Goal: Task Accomplishment & Management: Complete application form

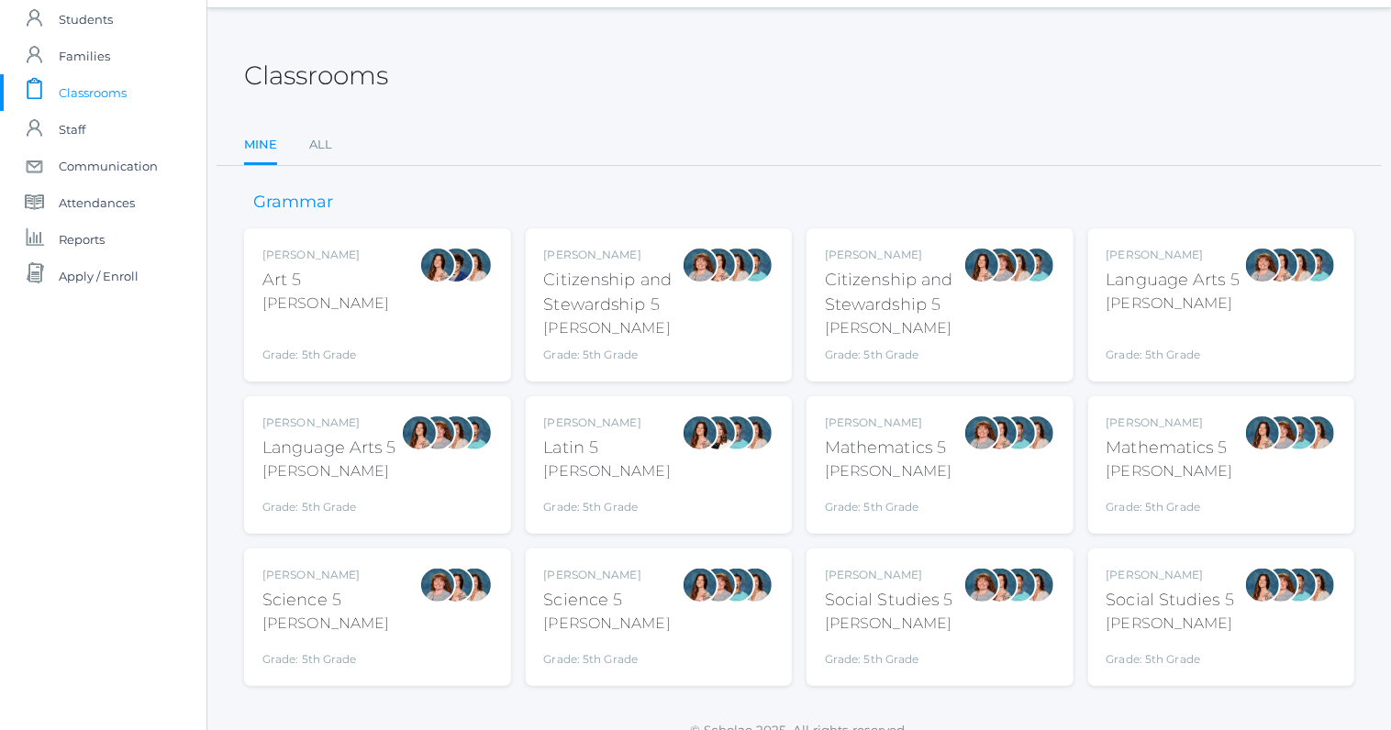
scroll to position [75, 0]
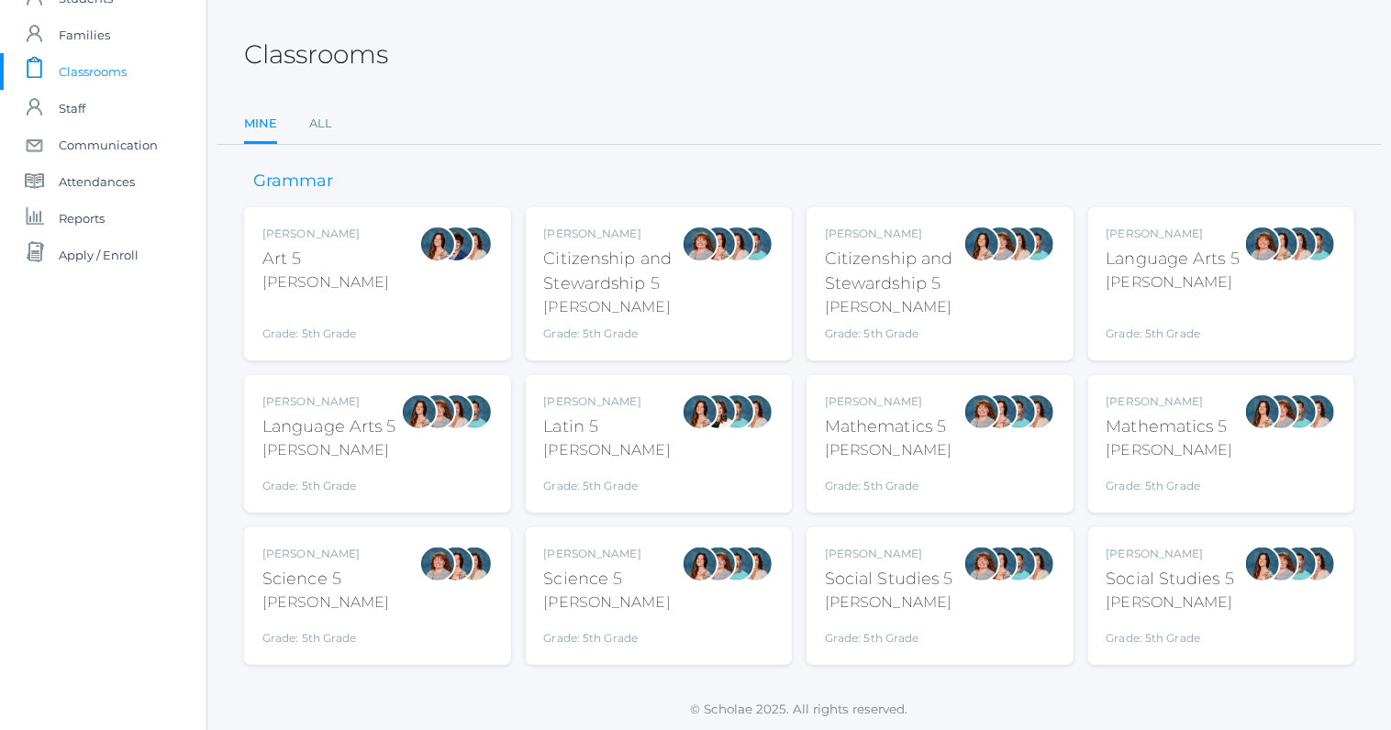
click at [356, 429] on div "Language Arts 5" at bounding box center [329, 427] width 134 height 25
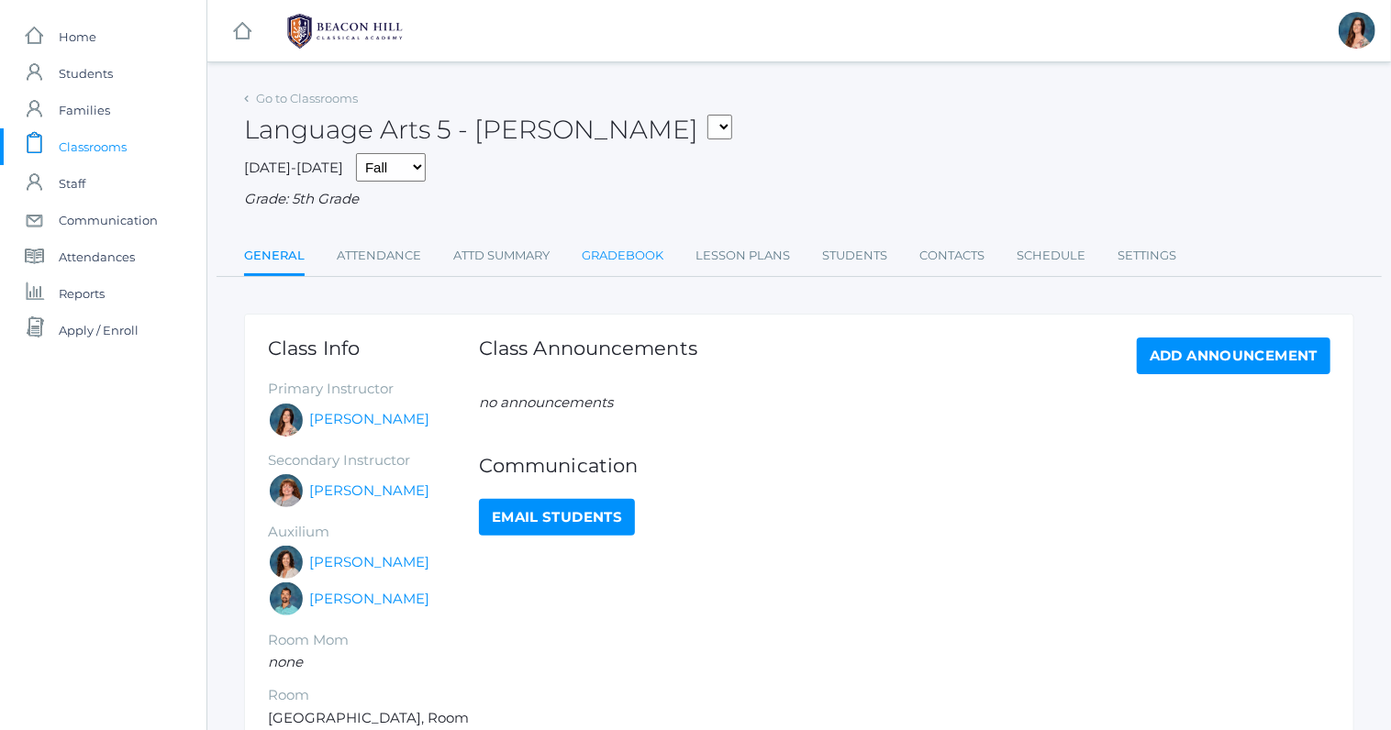
click at [638, 262] on link "Gradebook" at bounding box center [623, 256] width 82 height 37
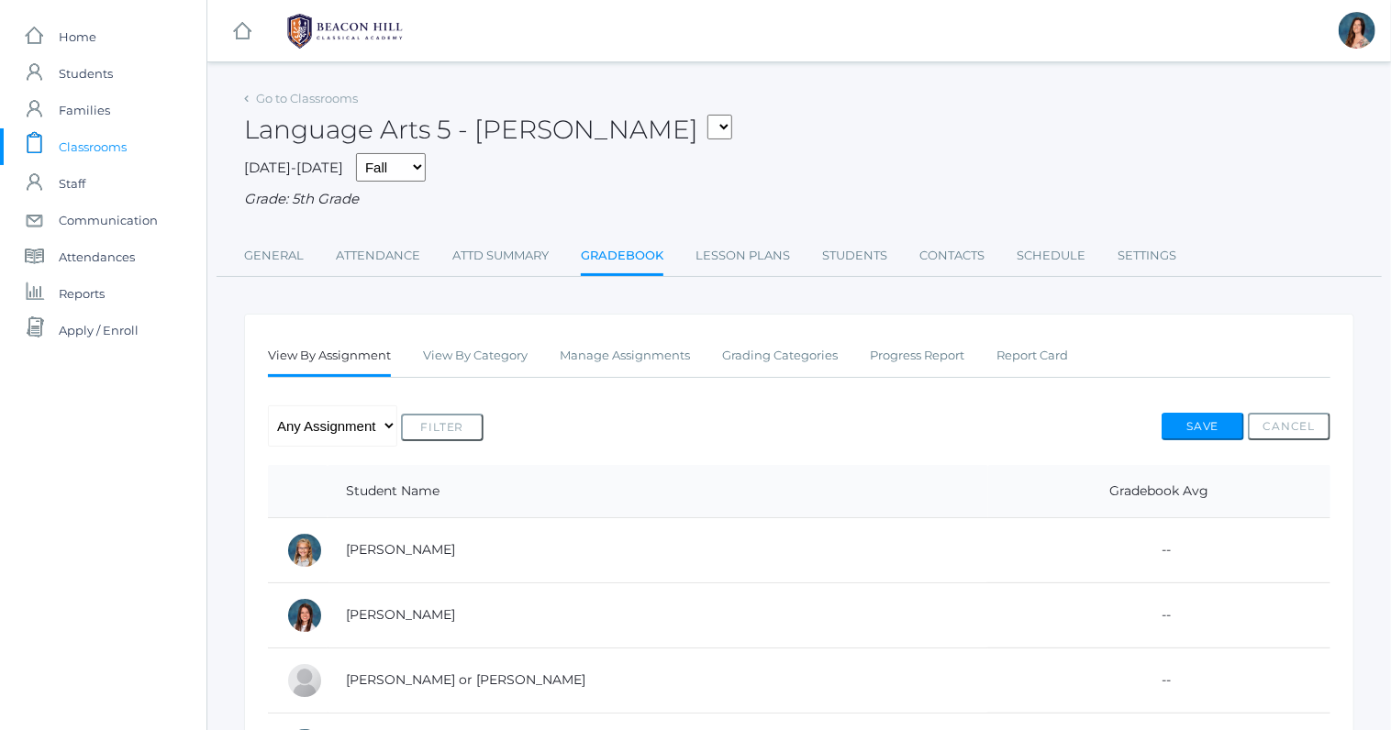
click at [708, 115] on select "05ART - Art 5 Salazar 05CITIZEN - Citizenship and Stewardship 5 Salazar 05CITIZ…" at bounding box center [720, 127] width 25 height 25
select select "1966"
click option "05SOCS - Social Studies 5 Salazar" at bounding box center [0, 0] width 0 height 0
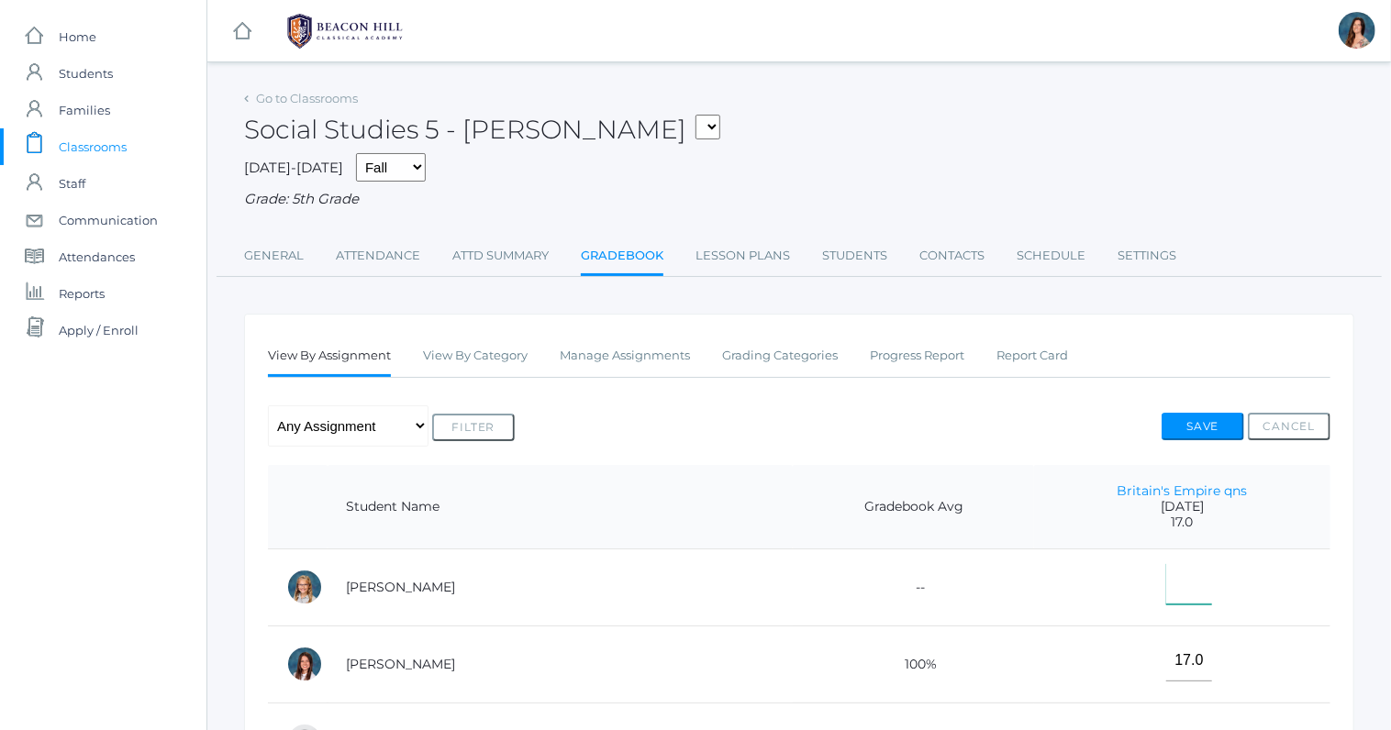
click at [1166, 596] on input"] "text" at bounding box center [1189, 583] width 46 height 41
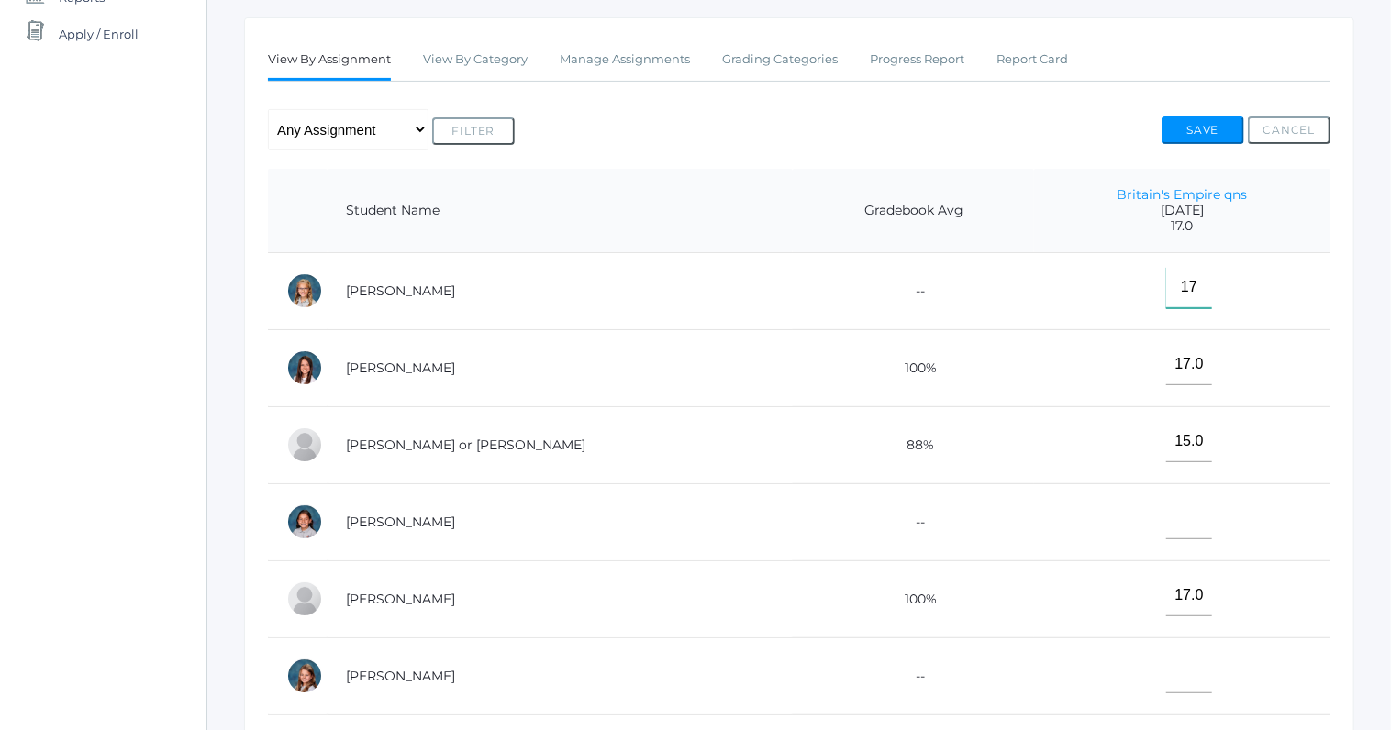
scroll to position [394, 0]
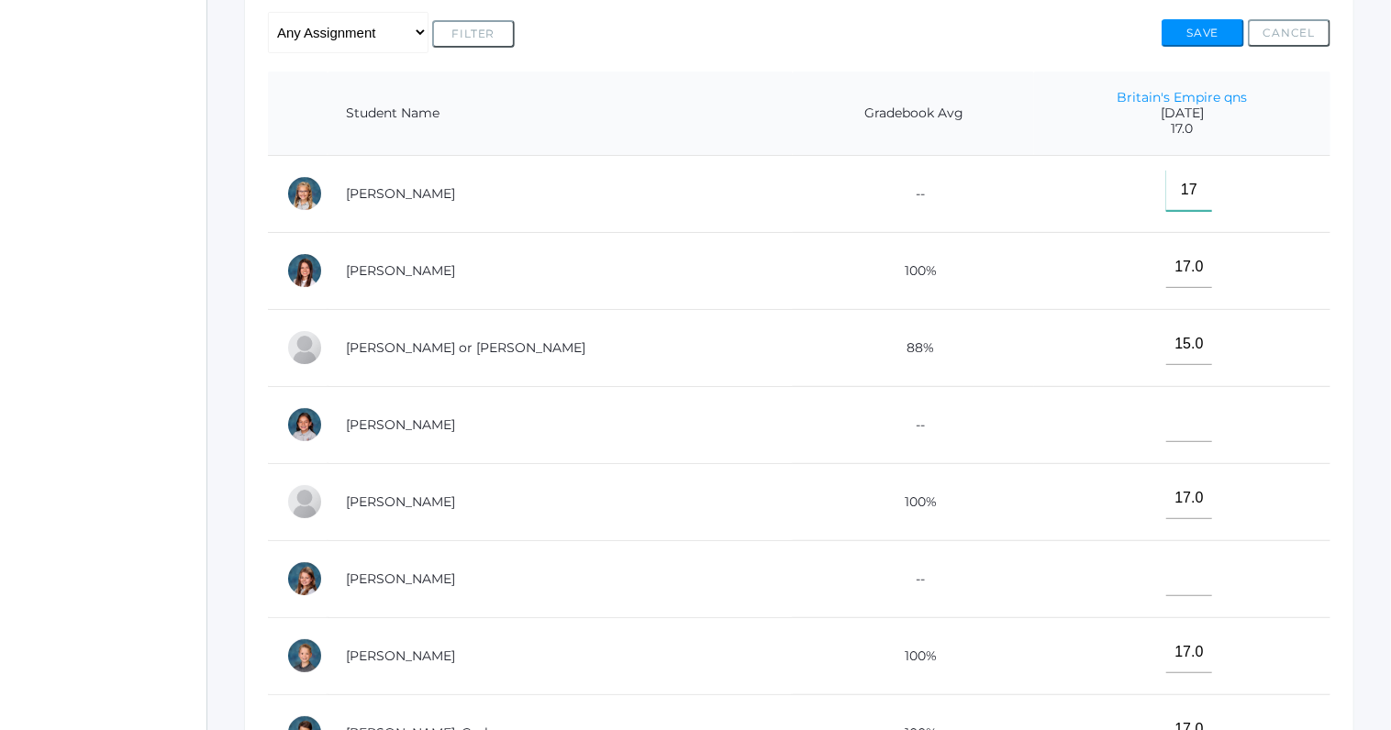
type input"] "17"
click at [1166, 426] on input"] "text" at bounding box center [1189, 421] width 46 height 41
type input"] "17"
click at [1166, 574] on input"] "text" at bounding box center [1189, 575] width 46 height 41
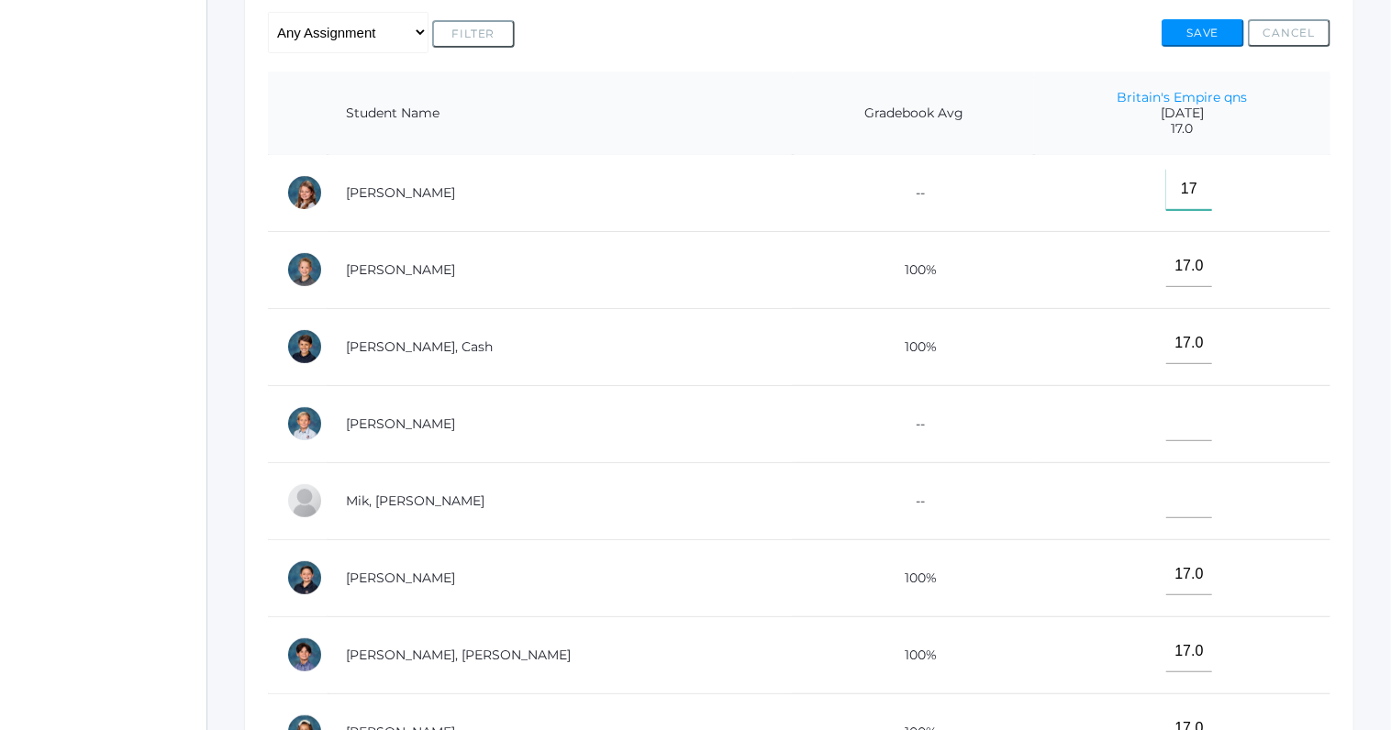
scroll to position [411, 0]
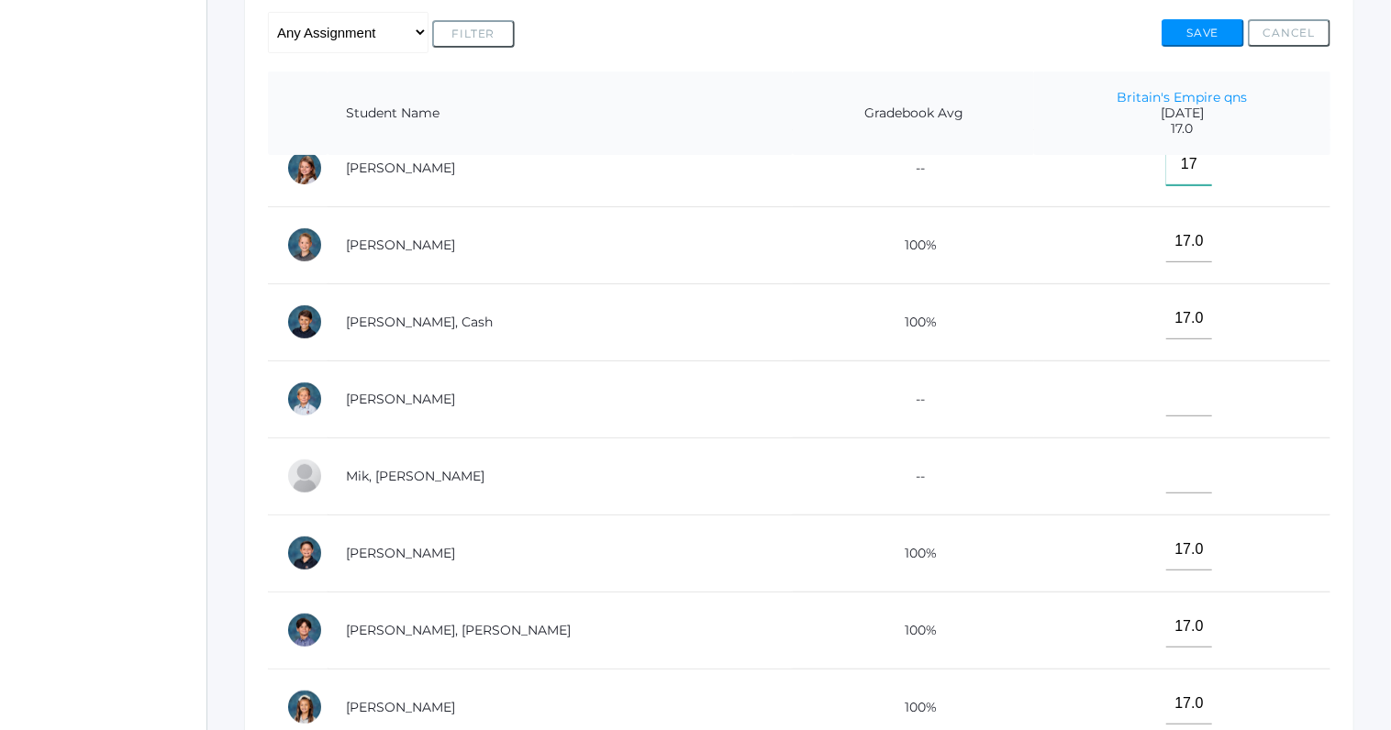
type input"] "17"
click at [1166, 472] on input"] "text" at bounding box center [1189, 472] width 46 height 41
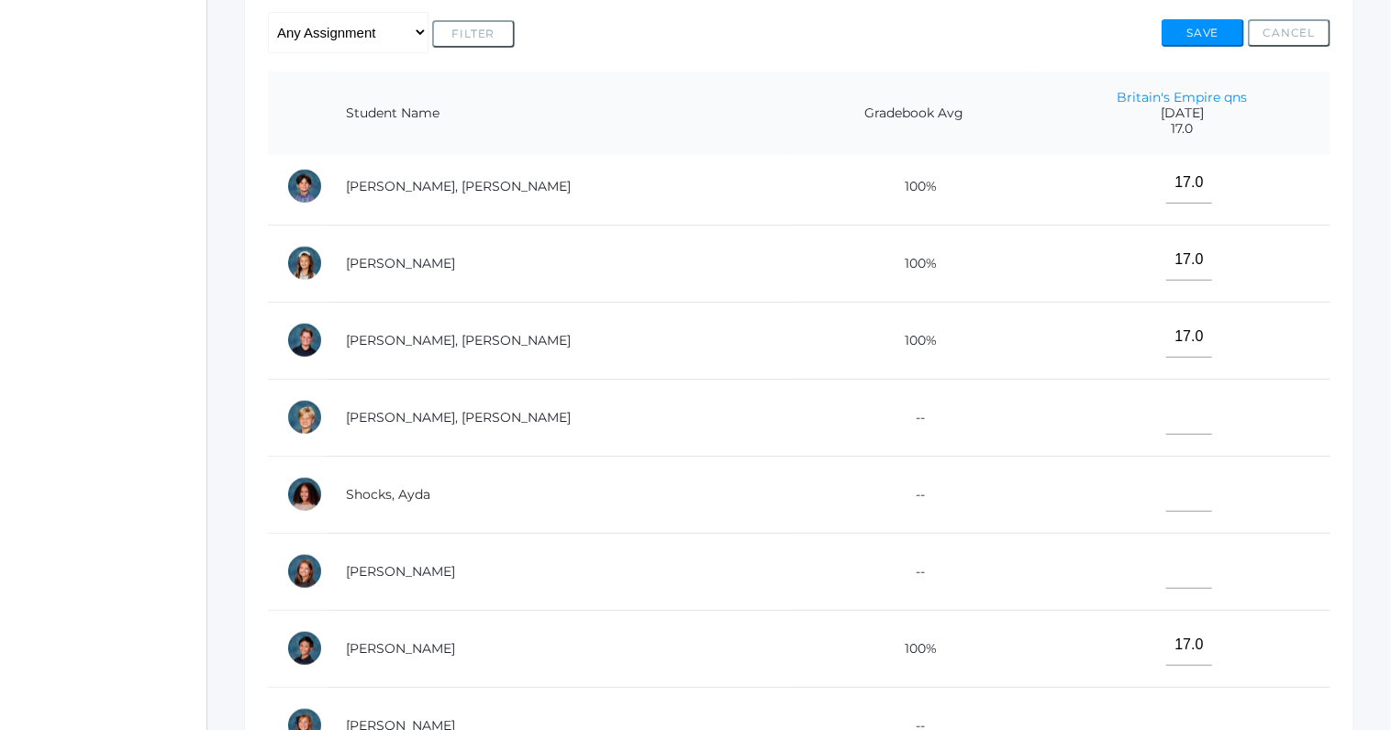
scroll to position [883, 0]
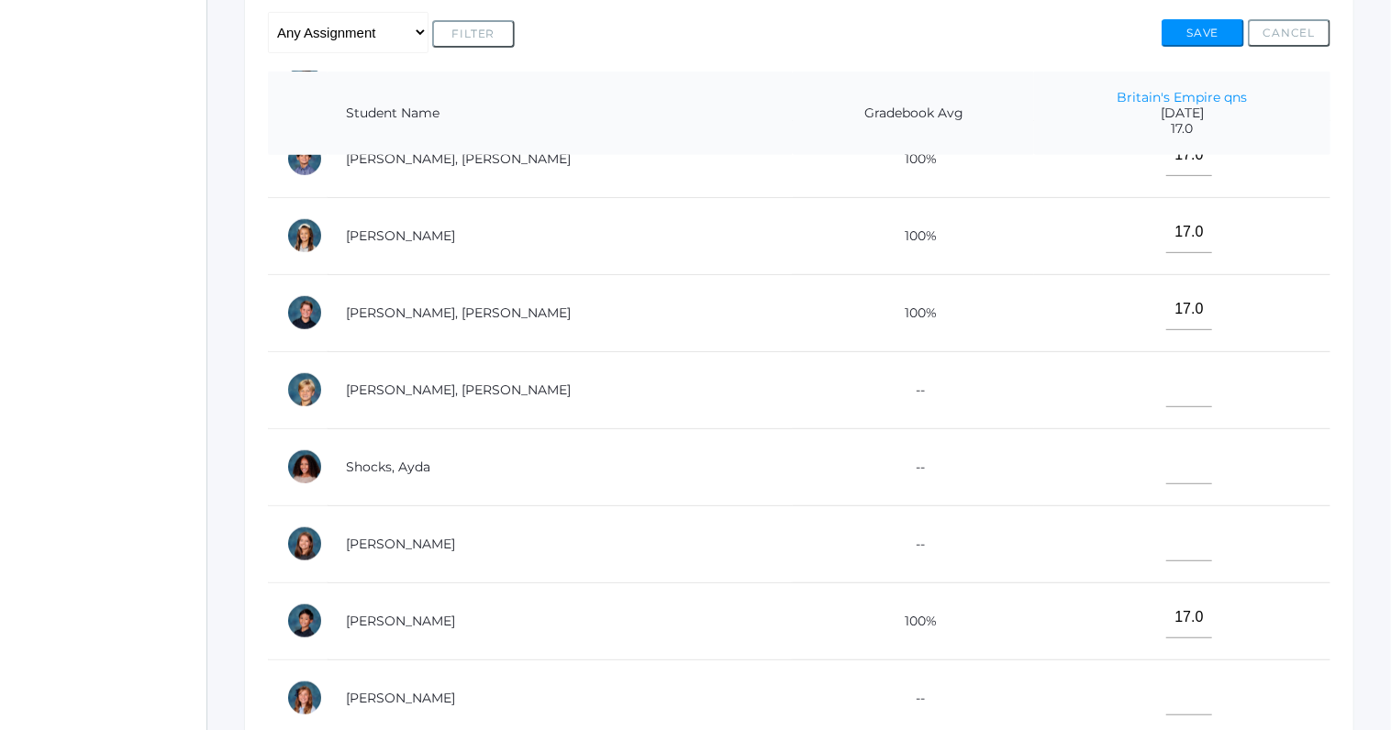
type input"] "17"
click at [1166, 532] on input"] "text" at bounding box center [1189, 540] width 46 height 41
type input"] "17"
click at [1166, 687] on input"] "text" at bounding box center [1189, 694] width 46 height 41
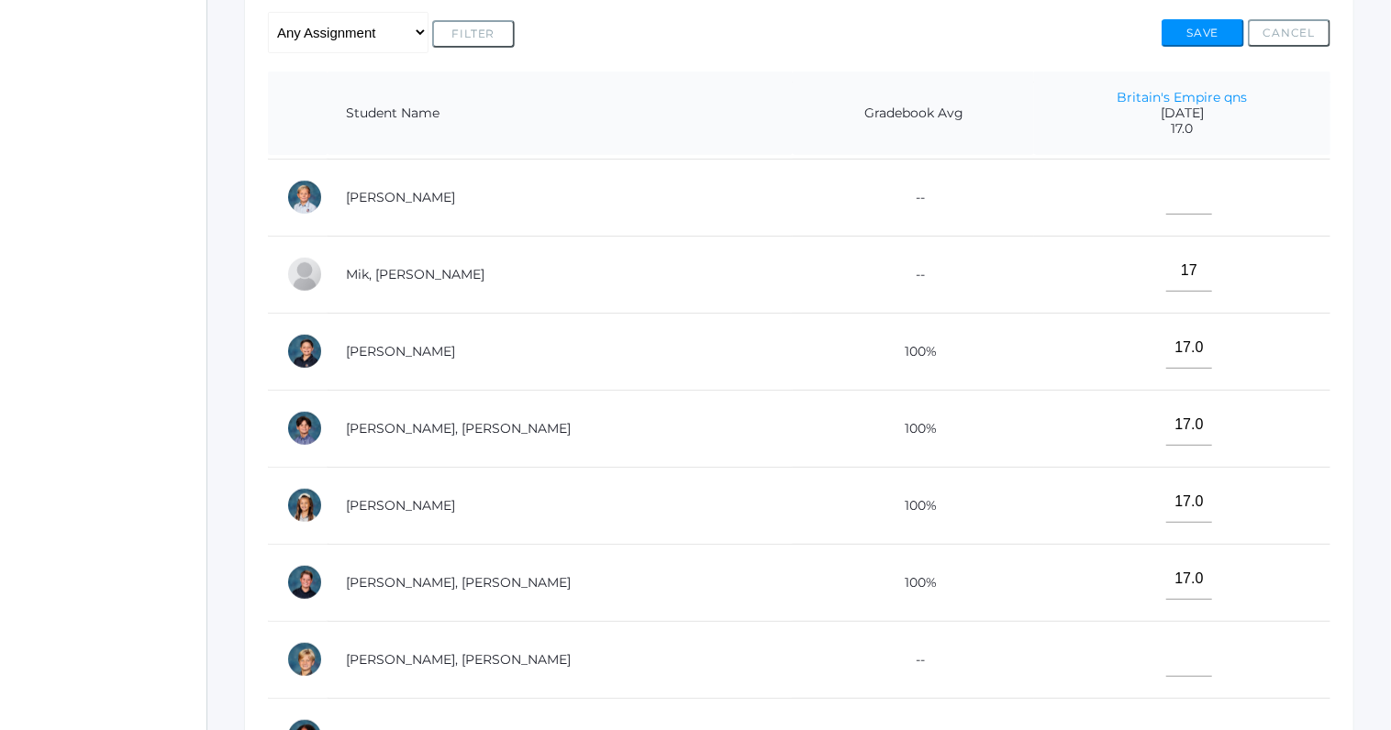
scroll to position [522, 0]
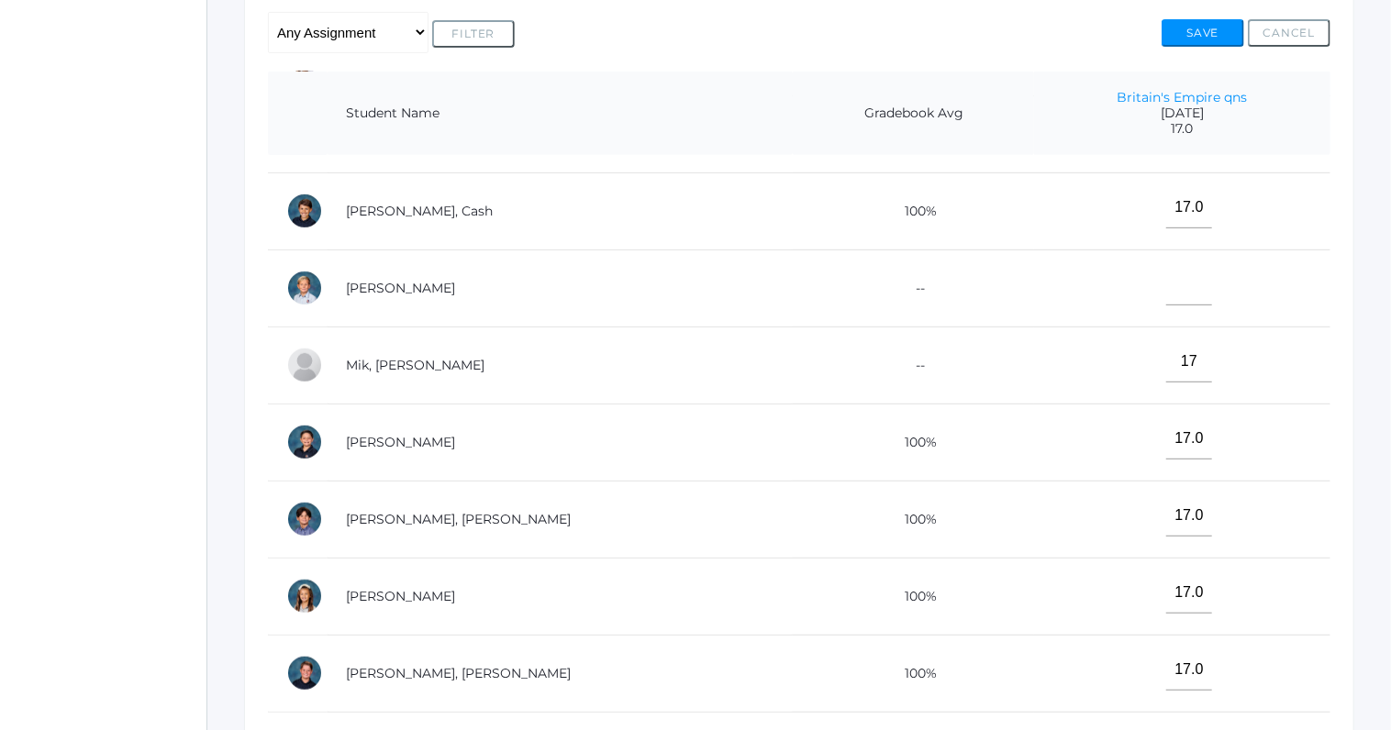
type input"] "17"
click at [1166, 281] on input"] "text" at bounding box center [1189, 284] width 46 height 41
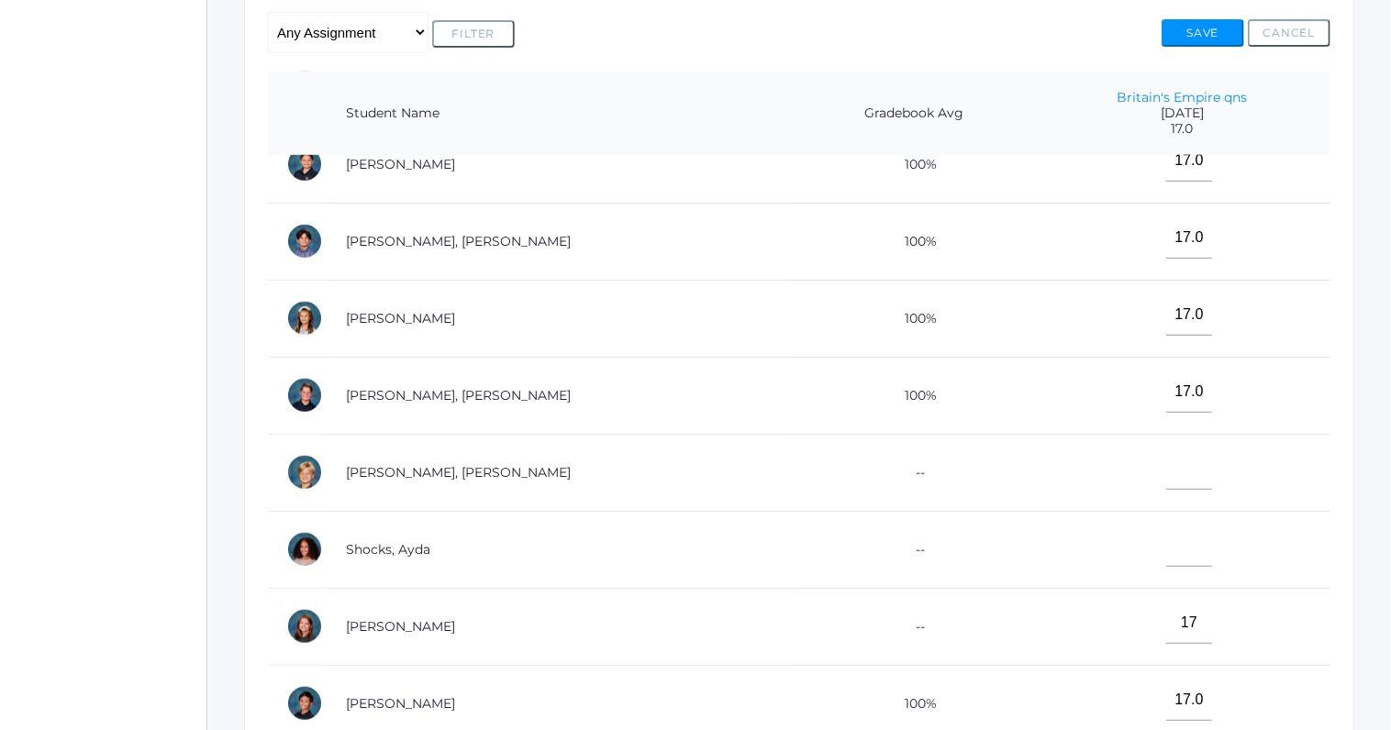
scroll to position [883, 0]
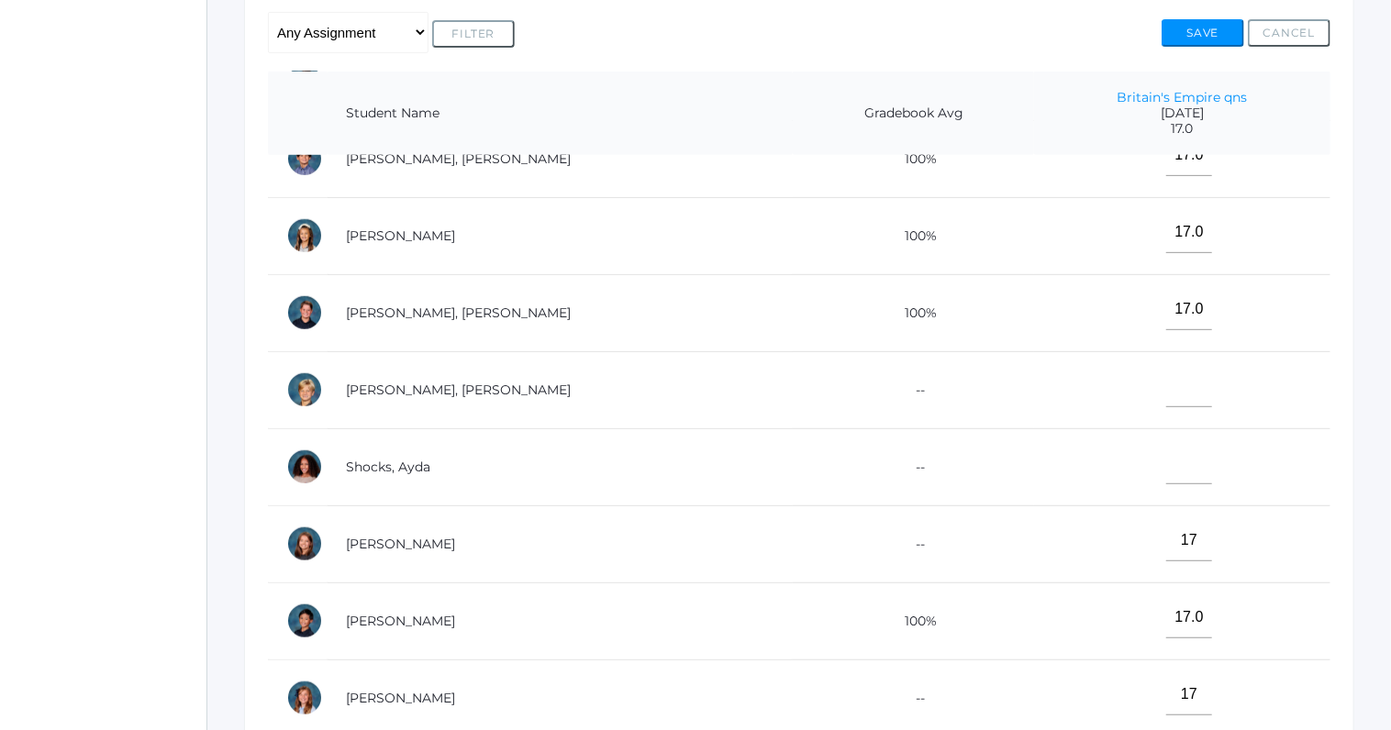
type input"] "14"
click at [1166, 465] on input"] "text" at bounding box center [1189, 463] width 46 height 41
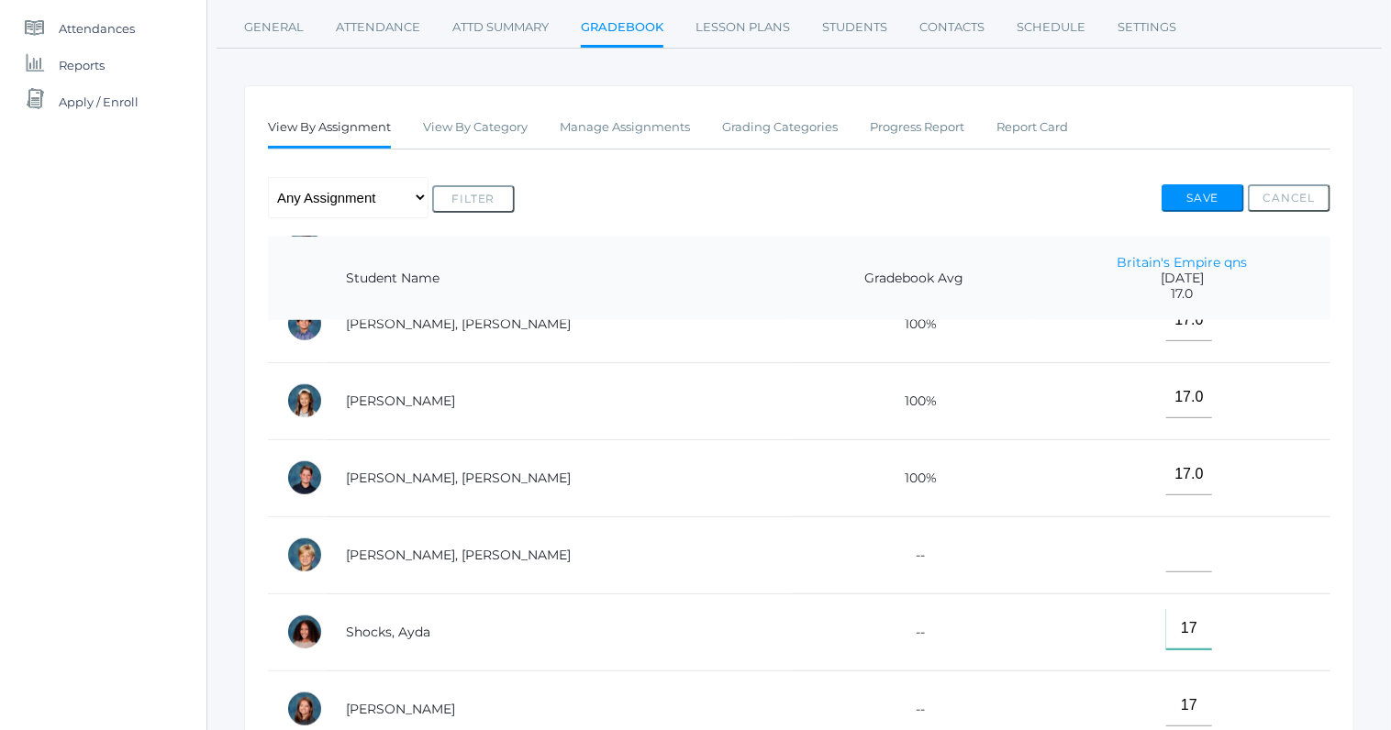
scroll to position [318, 0]
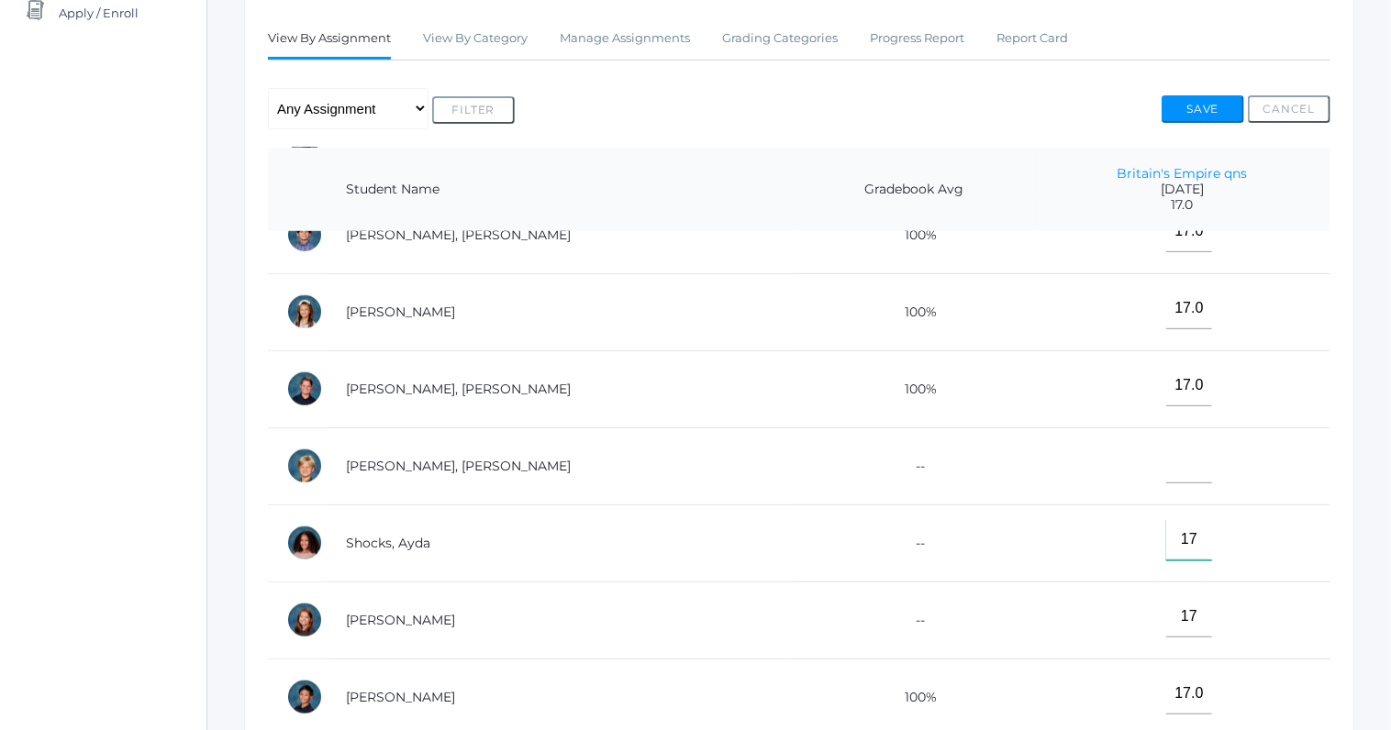
type input"] "17"
click at [1166, 456] on input"] "text" at bounding box center [1189, 462] width 46 height 41
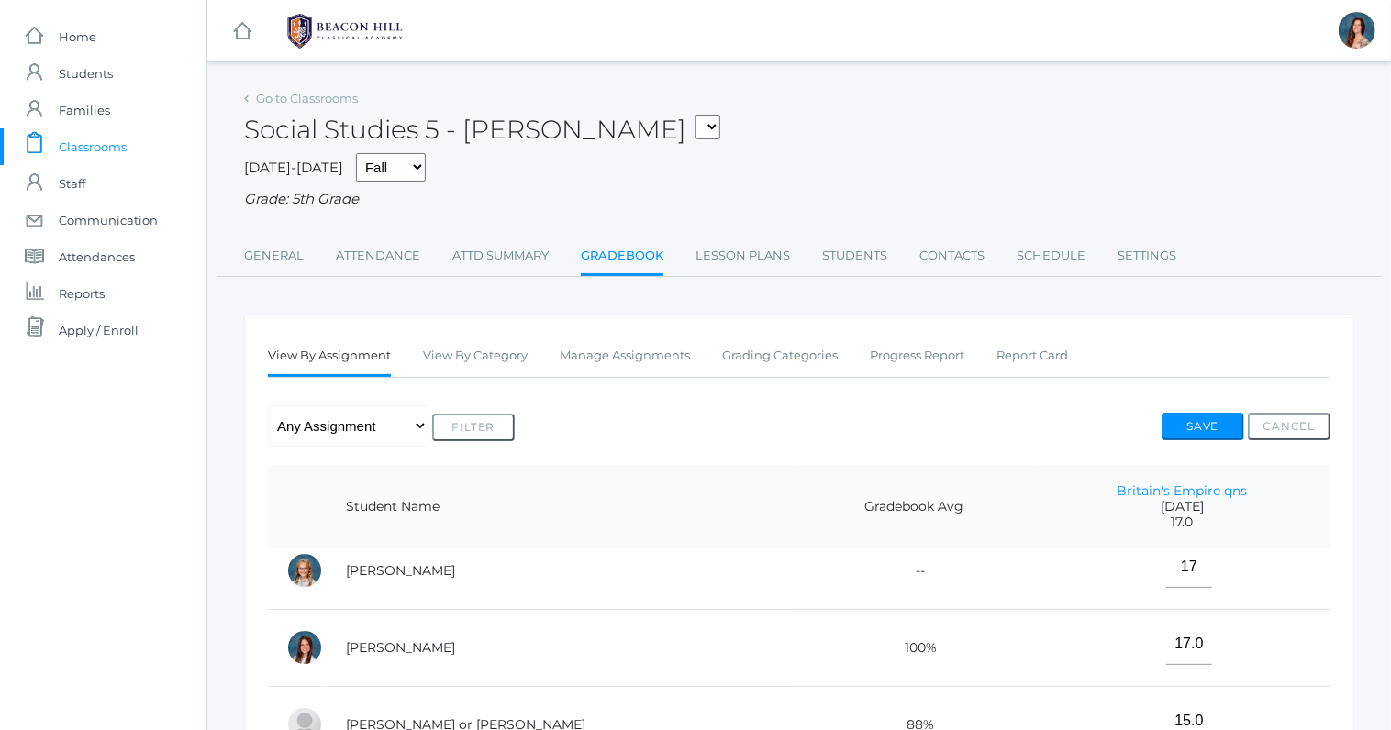
scroll to position [0, 0]
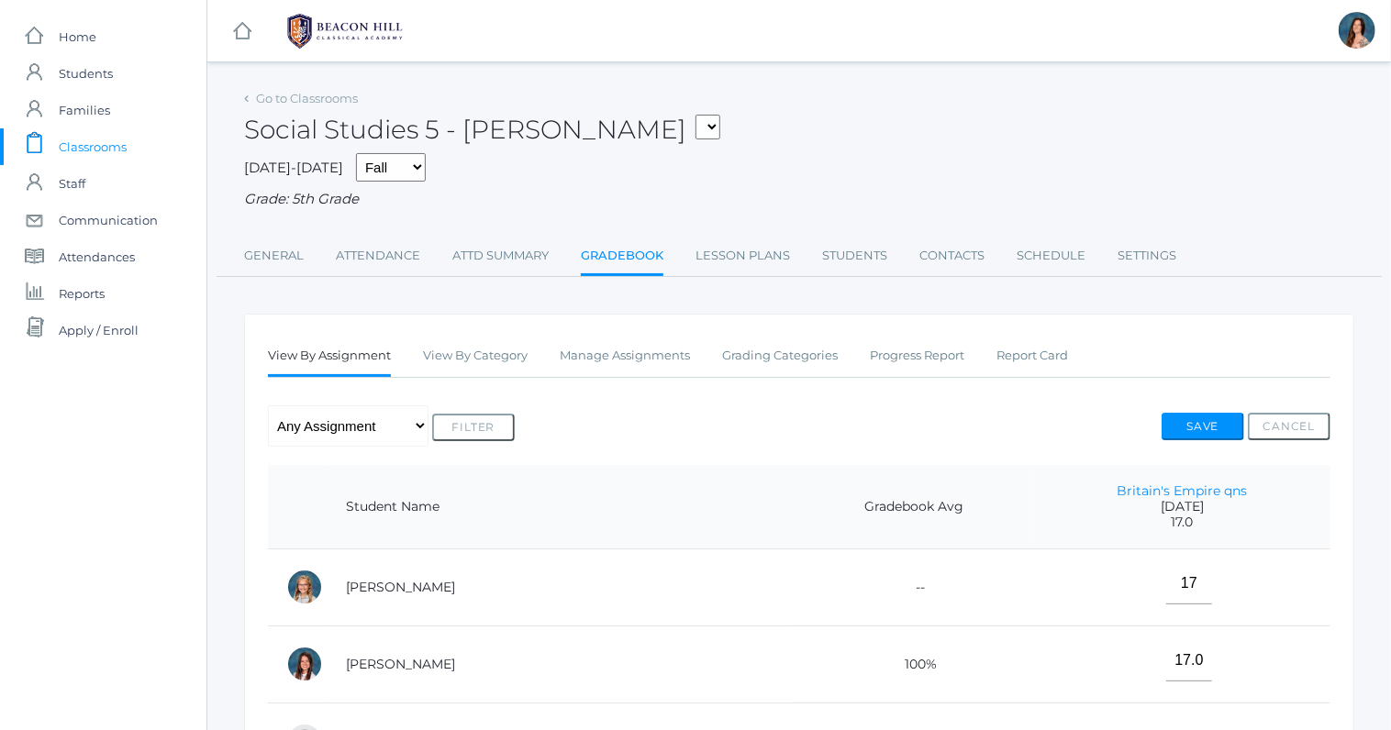
type input"] "17"
click at [1195, 427] on button "Save" at bounding box center [1203, 427] width 83 height 28
